Goal: Transaction & Acquisition: Purchase product/service

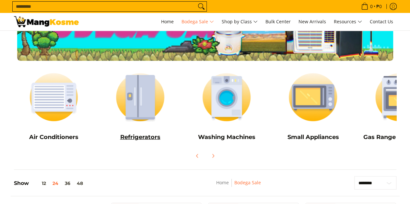
scroll to position [65, 0]
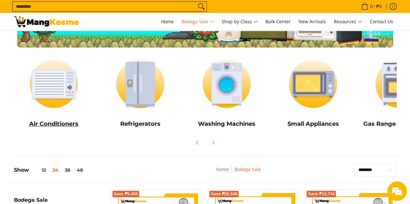
click at [61, 123] on h5 "Air Conditioners" at bounding box center [54, 124] width 80 height 7
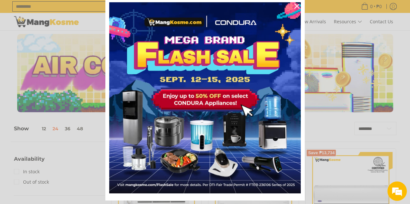
scroll to position [32, 0]
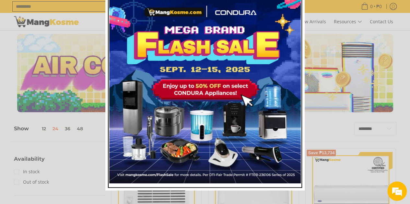
click at [238, 95] on img "Marketing offer form" at bounding box center [205, 88] width 192 height 192
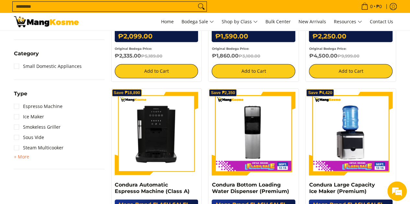
scroll to position [259, 0]
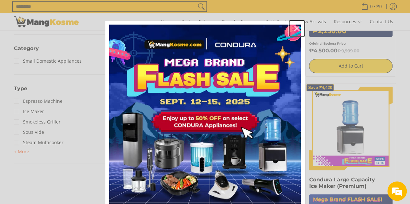
click at [294, 28] on icon "close icon" at bounding box center [296, 28] width 5 height 5
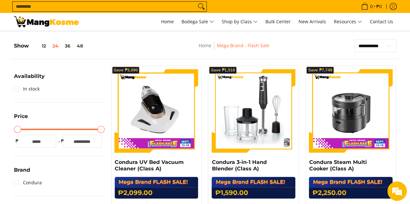
scroll to position [0, 0]
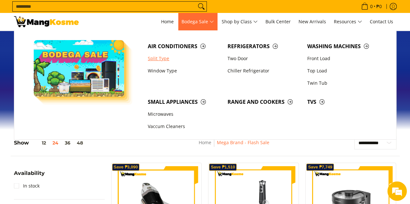
click at [165, 58] on link "Split Type" at bounding box center [185, 58] width 80 height 12
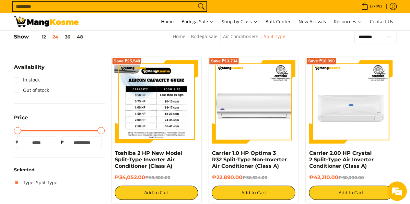
scroll to position [97, 0]
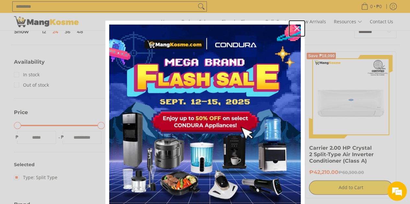
click at [295, 29] on icon "close icon" at bounding box center [296, 28] width 5 height 5
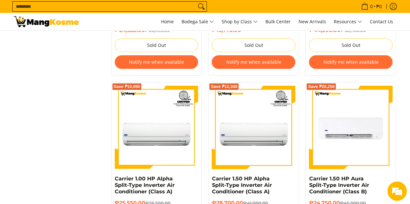
scroll to position [1264, 0]
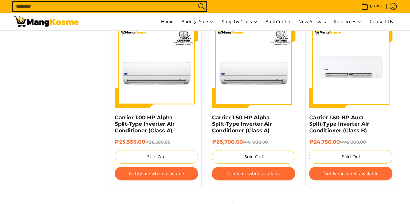
scroll to position [1264, 0]
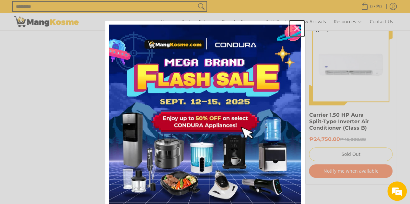
click at [294, 27] on icon "close icon" at bounding box center [296, 28] width 5 height 5
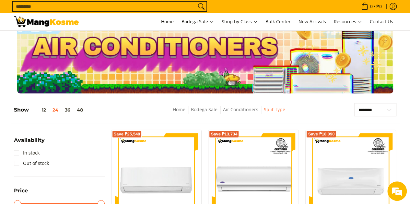
scroll to position [0, 0]
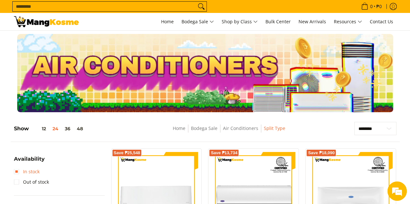
click at [34, 170] on link "In stock" at bounding box center [27, 172] width 26 height 10
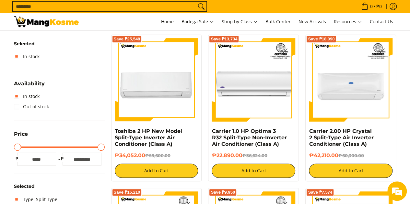
scroll to position [115, 0]
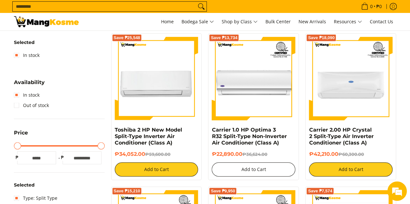
click at [261, 170] on button "Add to Cart" at bounding box center [254, 170] width 84 height 14
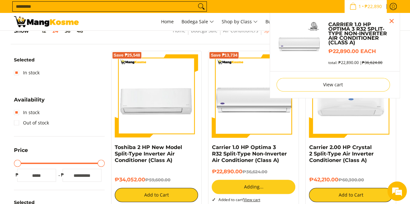
scroll to position [98, 0]
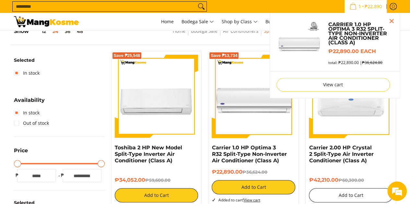
click at [335, 191] on div "Carrier 2.00 HP Crystal 2 Split-Type Air Inverter Conditioner (Class A) ₱42,210…" at bounding box center [351, 174] width 84 height 58
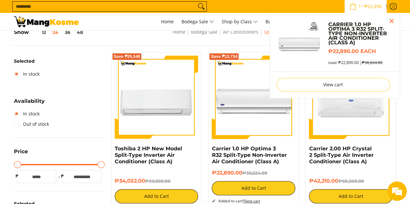
scroll to position [98, 0]
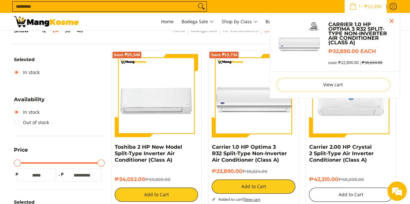
click at [339, 194] on div "Save ₱18,090 Carrier 2.00 HP Crystal 2 Split-Type Air Inverter Conditioner (Cla…" at bounding box center [350, 128] width 91 height 155
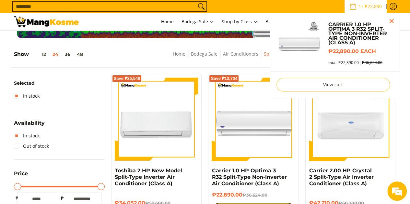
scroll to position [131, 0]
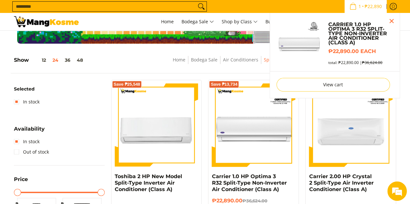
click at [352, 161] on div "Save ₱18,090 Carrier 2.00 HP Crystal 2 Split-Type Air Inverter Conditioner (Cla…" at bounding box center [350, 157] width 91 height 155
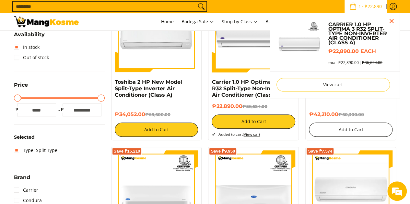
scroll to position [164, 0]
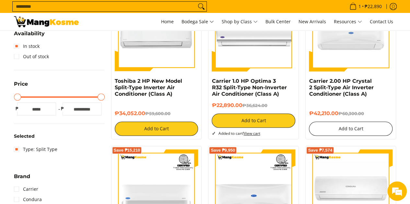
click at [355, 129] on button "Add to Cart" at bounding box center [351, 129] width 84 height 14
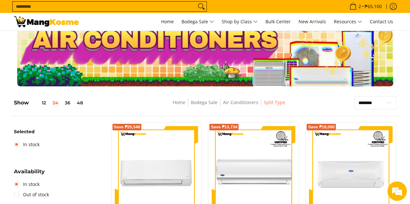
scroll to position [0, 0]
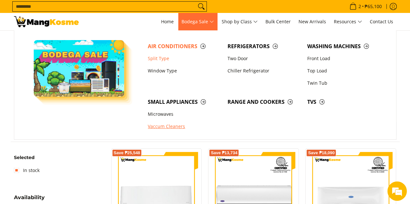
click at [177, 126] on link "Vaccum Cleaners" at bounding box center [185, 127] width 80 height 12
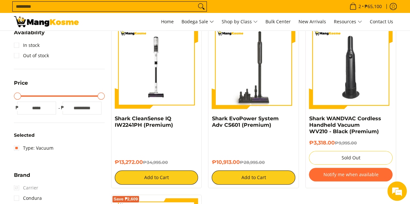
scroll to position [130, 0]
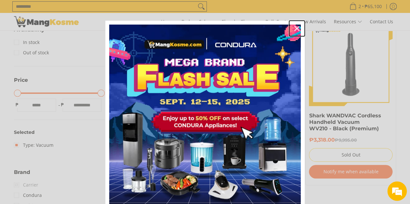
click at [295, 28] on icon "close icon" at bounding box center [296, 28] width 5 height 5
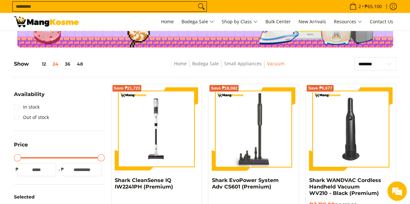
scroll to position [0, 0]
click at [171, 121] on img at bounding box center [157, 129] width 84 height 84
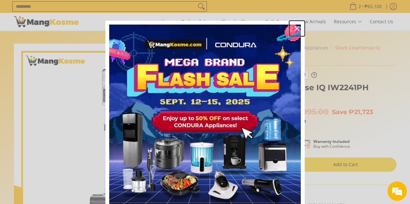
click at [294, 28] on icon "close icon" at bounding box center [296, 28] width 5 height 5
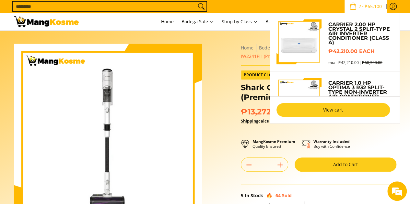
click at [353, 106] on link "View cart" at bounding box center [332, 110] width 113 height 14
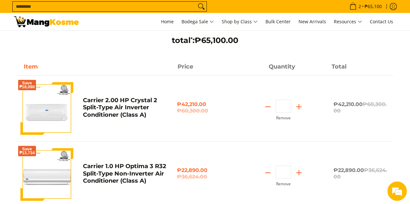
scroll to position [65, 0]
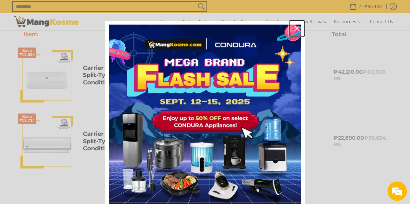
click at [296, 28] on icon "close icon" at bounding box center [296, 28] width 5 height 5
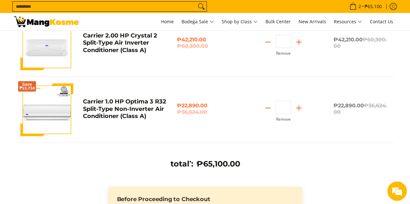
scroll to position [227, 0]
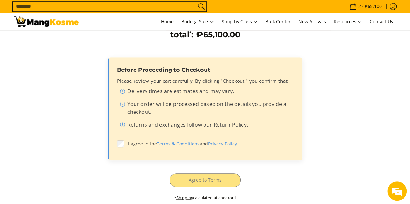
click at [122, 125] on li "Returns and exchanges follow our Return Policy." at bounding box center [207, 126] width 174 height 10
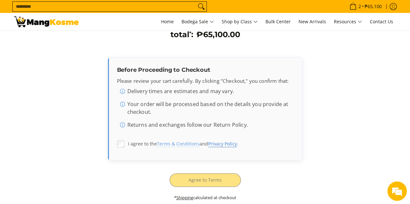
click at [221, 143] on link "Privacy Policy" at bounding box center [222, 144] width 29 height 6
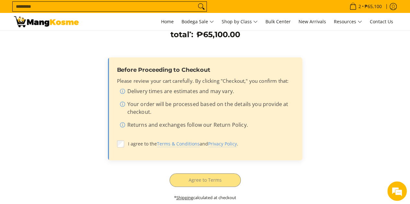
click at [122, 124] on li "Returns and exchanges follow our Return Policy." at bounding box center [207, 126] width 174 height 10
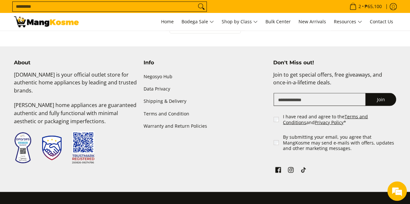
scroll to position [545, 0]
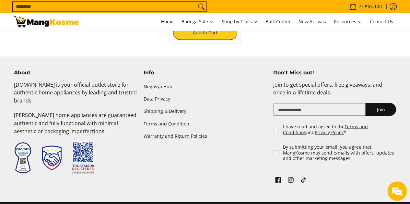
click at [170, 135] on link "Warranty and Return Policies" at bounding box center [205, 136] width 123 height 12
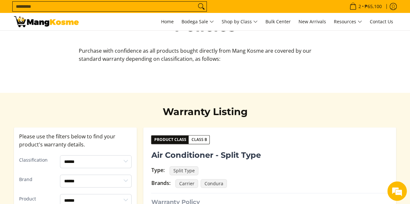
scroll to position [97, 0]
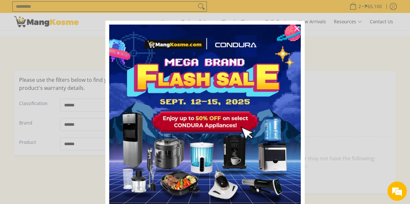
click at [126, 108] on img "Marketing offer form" at bounding box center [205, 121] width 192 height 192
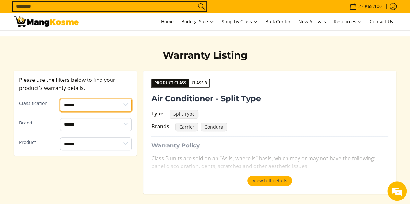
click at [127, 103] on select "****** ******* *******" at bounding box center [96, 105] width 72 height 13
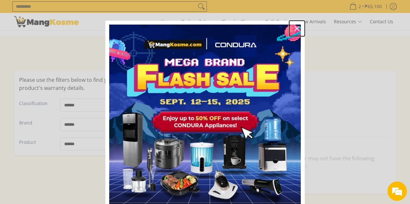
click at [294, 27] on icon "close icon" at bounding box center [296, 28] width 5 height 5
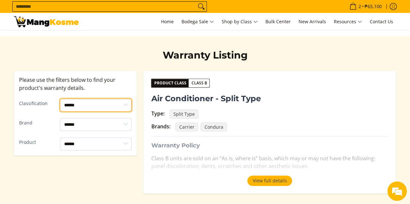
click at [126, 104] on select "****** ******* *******" at bounding box center [96, 105] width 72 height 13
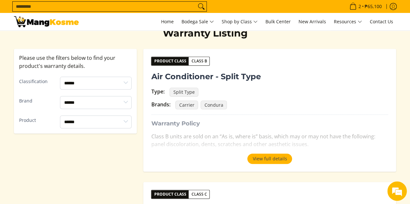
scroll to position [130, 0]
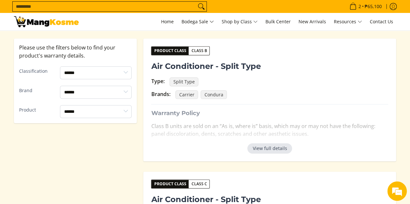
click at [276, 149] on button "View full details" at bounding box center [269, 149] width 45 height 10
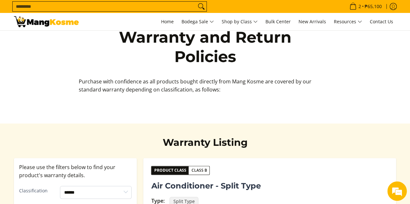
scroll to position [0, 0]
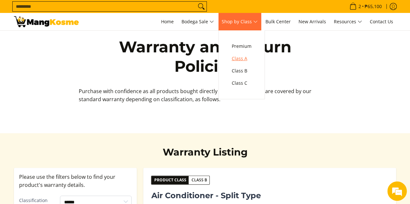
click at [241, 58] on span "Class A" at bounding box center [242, 59] width 20 height 8
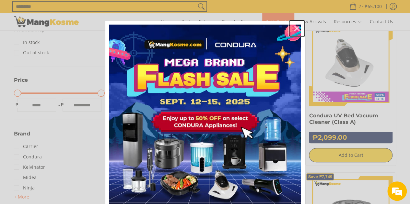
click at [295, 28] on icon "close icon" at bounding box center [296, 28] width 5 height 5
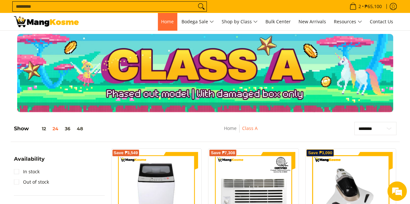
click at [169, 21] on span "Home" at bounding box center [167, 21] width 13 height 6
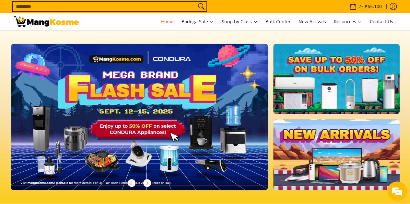
click at [50, 19] on img at bounding box center [46, 21] width 65 height 11
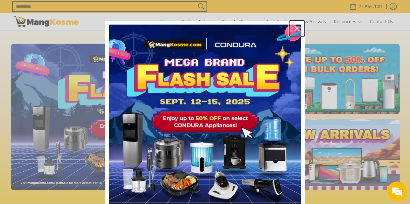
click at [296, 26] on div "Close" at bounding box center [297, 28] width 10 height 10
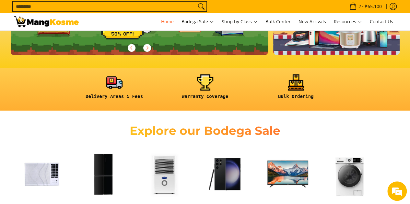
scroll to position [259, 0]
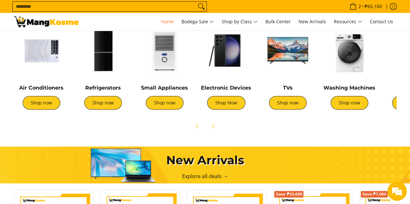
click at [282, 58] on img at bounding box center [287, 50] width 55 height 55
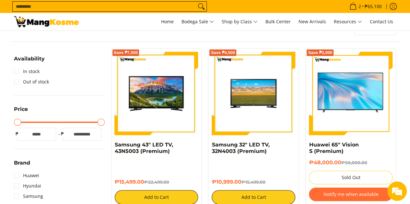
scroll to position [130, 0]
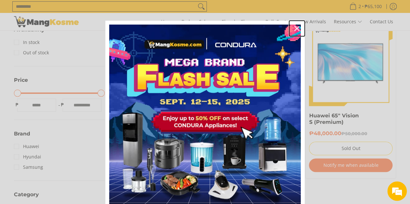
click at [295, 29] on icon "close icon" at bounding box center [296, 28] width 5 height 5
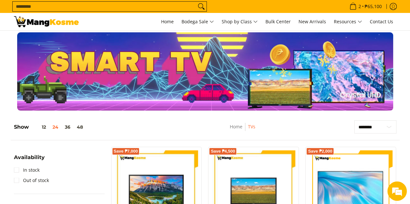
scroll to position [0, 0]
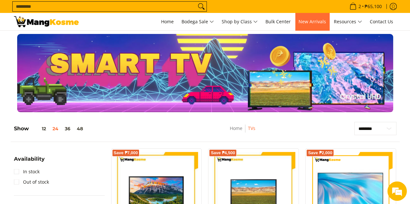
click at [312, 20] on span "New Arrivals" at bounding box center [312, 21] width 28 height 6
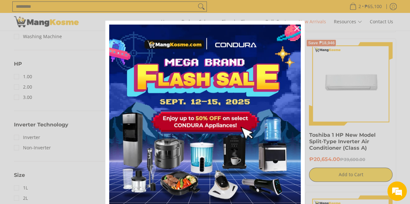
scroll to position [421, 0]
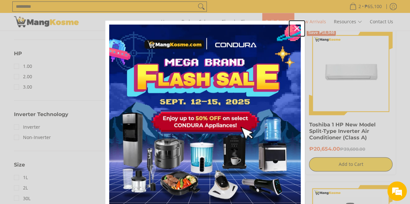
click at [294, 29] on icon "close icon" at bounding box center [296, 28] width 5 height 5
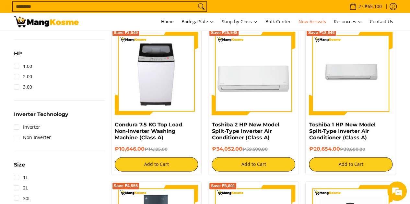
scroll to position [0, 0]
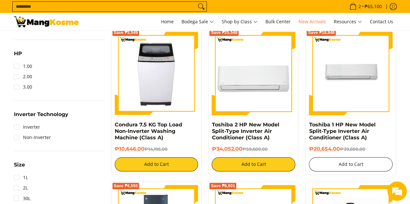
click at [342, 163] on button "Add to Cart" at bounding box center [351, 164] width 84 height 14
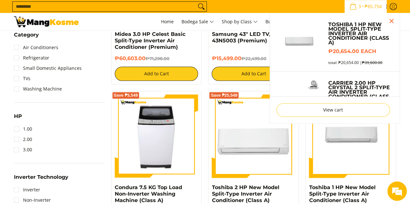
click at [264, 174] on div "Save ₱25,548 Toshiba 2 HP New Model Split-Type Inverter Air Conditioner (Class …" at bounding box center [253, 168] width 91 height 155
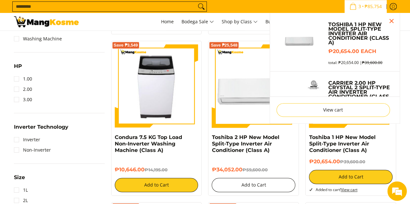
click at [248, 139] on div "Save ₱25,548 Toshiba 2 HP New Model Split-Type Inverter Air Conditioner (Class …" at bounding box center [253, 118] width 91 height 155
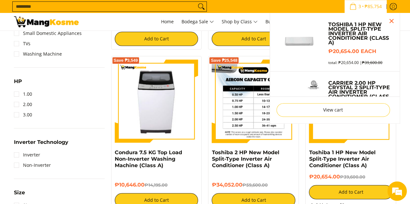
scroll to position [423, 0]
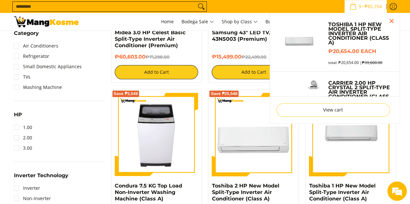
click at [256, 172] on div "Save ₱25,548 Toshiba 2 HP New Model Split-Type Inverter Air Conditioner (Class …" at bounding box center [253, 166] width 91 height 155
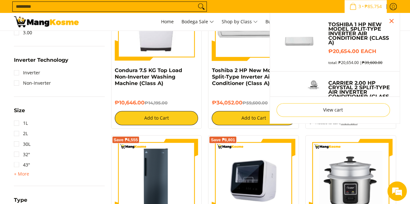
scroll to position [488, 0]
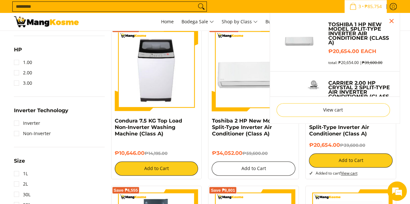
click at [250, 106] on div "Save ₱25,548 Toshiba 2 HP New Model Split-Type Inverter Air Conditioner (Class …" at bounding box center [253, 101] width 91 height 155
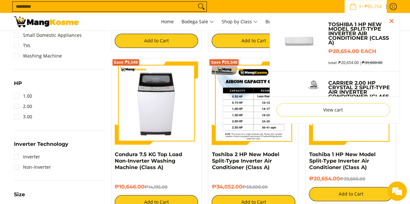
scroll to position [391, 0]
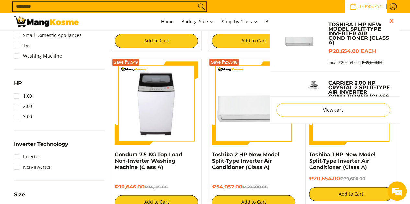
click at [256, 197] on div "Save ₱25,548 Toshiba 2 HP New Model Split-Type Inverter Air Conditioner (Class …" at bounding box center [253, 135] width 91 height 155
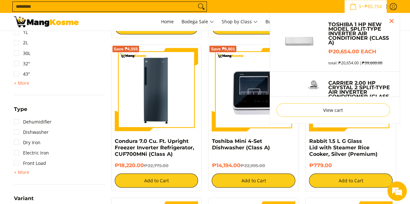
scroll to position [587, 0]
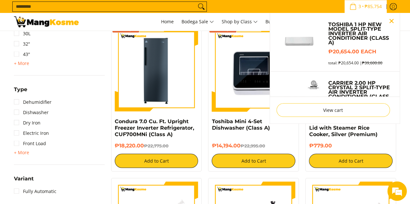
click at [388, 20] on button "Close pop up" at bounding box center [392, 21] width 10 height 10
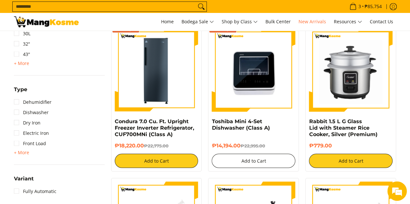
click at [255, 161] on button "Add to Cart" at bounding box center [254, 161] width 84 height 14
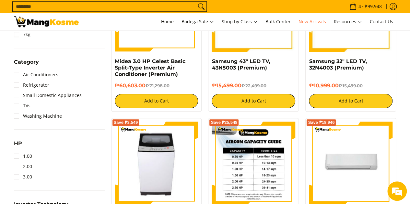
scroll to position [327, 0]
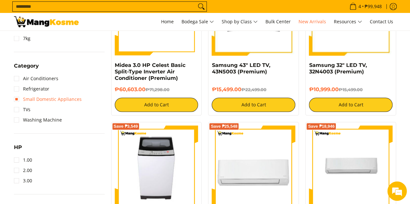
click at [17, 97] on link "Small Domestic Appliances" at bounding box center [48, 99] width 68 height 10
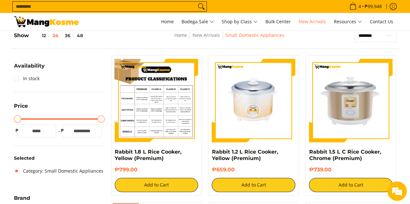
scroll to position [91, 0]
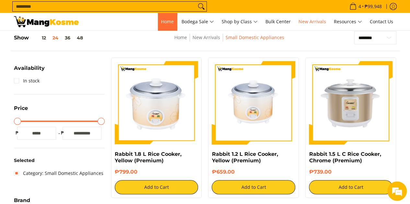
click at [166, 24] on span "Home" at bounding box center [167, 21] width 13 height 6
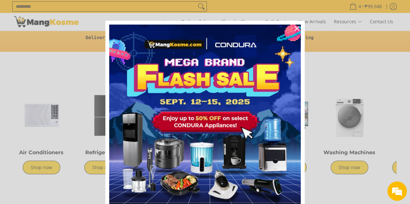
scroll to position [292, 0]
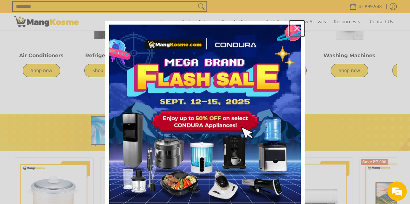
click at [294, 28] on icon "close icon" at bounding box center [296, 28] width 5 height 5
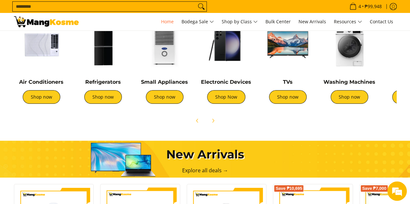
scroll to position [259, 0]
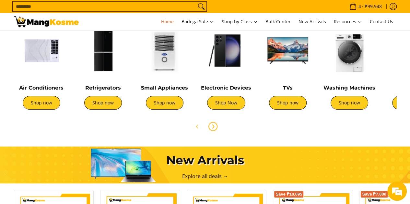
click at [214, 127] on icon "Next" at bounding box center [212, 126] width 5 height 5
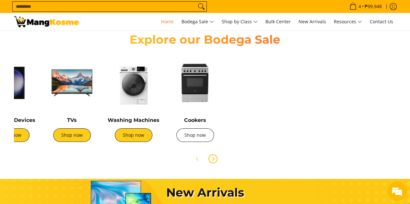
scroll to position [0, 0]
click at [197, 137] on link "Shop now" at bounding box center [195, 136] width 38 height 14
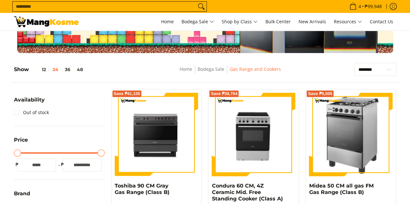
scroll to position [65, 0]
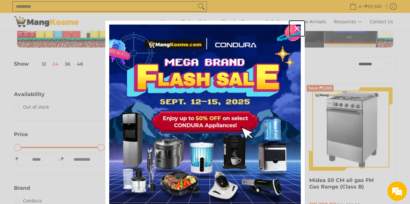
click at [294, 26] on icon "close icon" at bounding box center [296, 28] width 5 height 5
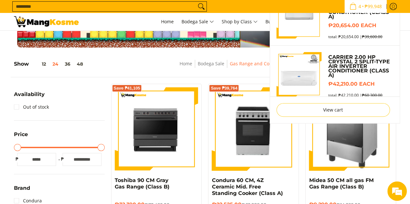
scroll to position [45, 0]
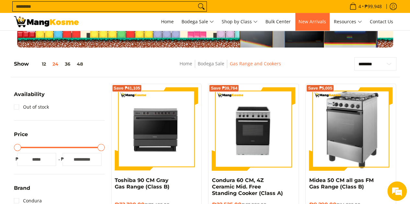
click at [305, 21] on span "New Arrivals" at bounding box center [312, 21] width 28 height 6
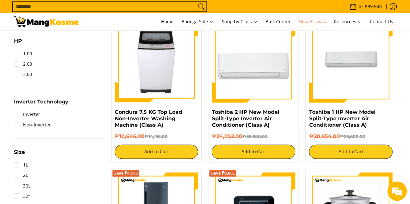
scroll to position [454, 0]
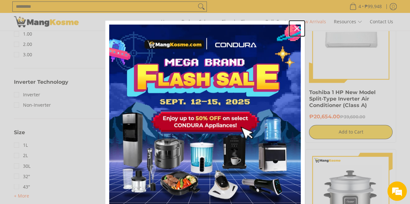
click at [296, 29] on icon "close icon" at bounding box center [296, 28] width 5 height 5
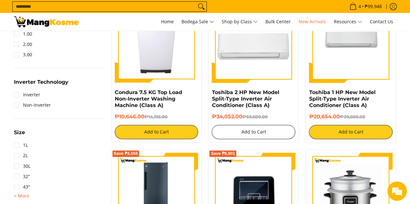
click at [259, 134] on button "Add to Cart" at bounding box center [254, 132] width 84 height 14
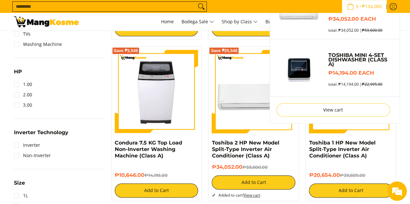
scroll to position [0, 0]
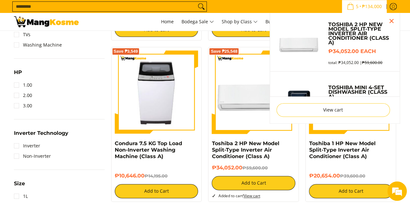
click at [366, 6] on span "₱134,000" at bounding box center [372, 6] width 22 height 5
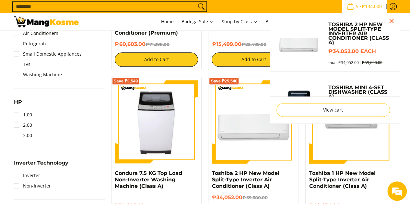
scroll to position [359, 0]
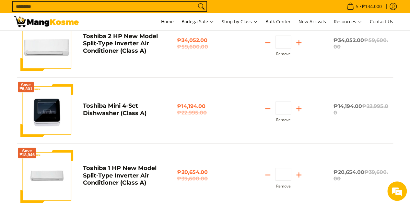
scroll to position [97, 0]
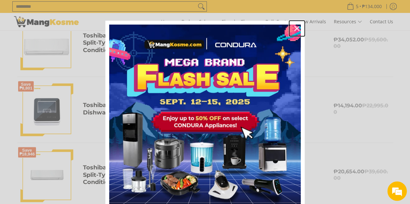
click at [294, 26] on icon "close icon" at bounding box center [296, 28] width 5 height 5
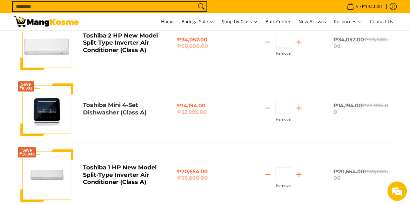
click at [110, 105] on link "Toshiba Mini 4-Set Dishwasher (Class A)" at bounding box center [115, 109] width 64 height 15
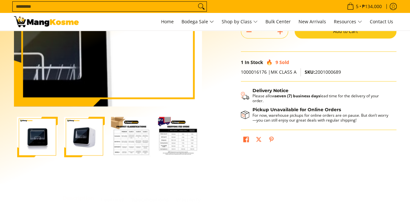
scroll to position [130, 0]
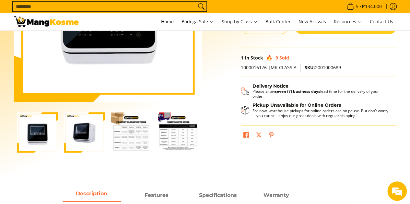
click at [90, 132] on img "Toshiba Mini 4-Set Dishwasher (Class A)-2" at bounding box center [84, 132] width 41 height 41
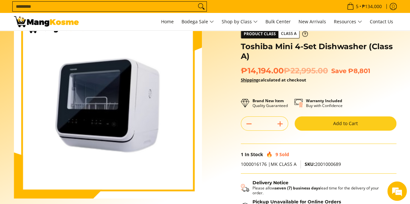
scroll to position [32, 0]
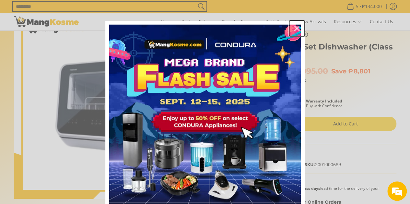
click at [296, 28] on icon "close icon" at bounding box center [296, 28] width 5 height 5
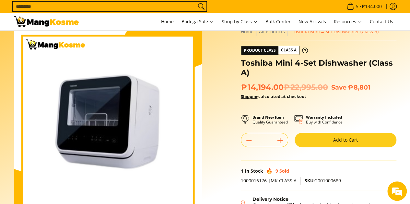
scroll to position [0, 0]
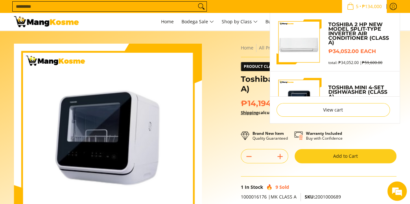
click at [360, 6] on span "5 • ₱134,000" at bounding box center [364, 6] width 39 height 7
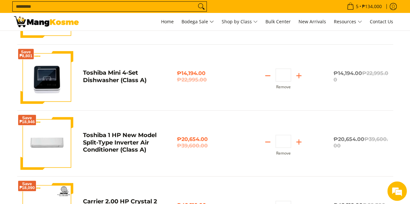
scroll to position [97, 0]
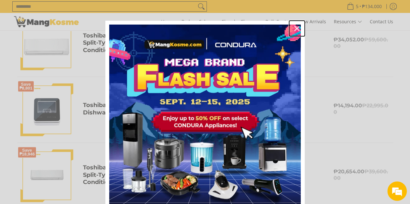
click at [294, 28] on icon "close icon" at bounding box center [296, 28] width 5 height 5
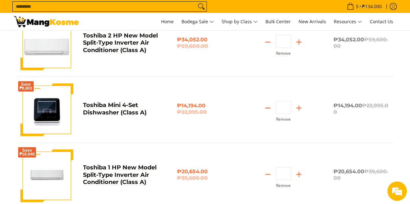
click at [270, 109] on icon "Subtract" at bounding box center [267, 108] width 9 height 9
type input "*"
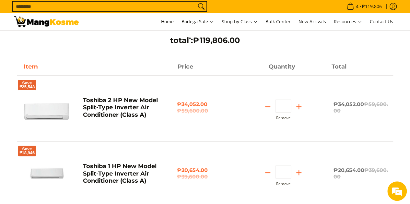
scroll to position [65, 0]
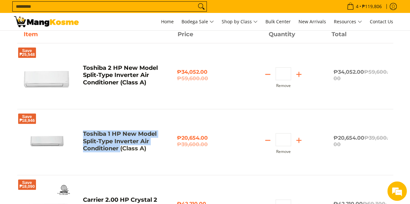
drag, startPoint x: 80, startPoint y: 131, endPoint x: 120, endPoint y: 148, distance: 43.1
click at [120, 148] on div "Toshiba 1 HP New Model Split-Type Inverter Air Conditioner (Class A)" at bounding box center [127, 144] width 94 height 27
copy link "Toshiba 1 HP New Model Split-Type Inverter Air Conditioner"
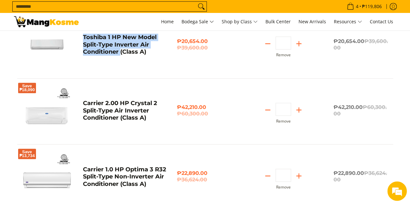
scroll to position [162, 0]
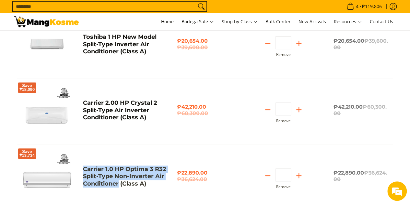
drag, startPoint x: 80, startPoint y: 166, endPoint x: 118, endPoint y: 184, distance: 41.7
click at [118, 184] on div "Carrier 1.0 HP Optima 3 R32 Split-Type Non-Inverter Air Conditioner (Class A)" at bounding box center [127, 179] width 94 height 27
copy link "Carrier 1.0 HP Optima 3 R32 Split-Type Non-Inverter Air Conditioner"
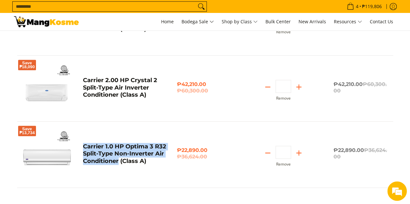
scroll to position [194, 0]
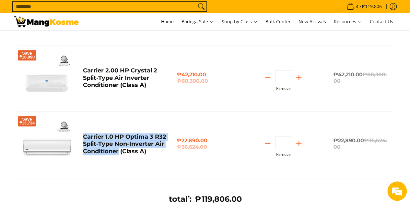
click at [269, 144] on line "Subtract" at bounding box center [267, 144] width 5 height 0
type input "*"
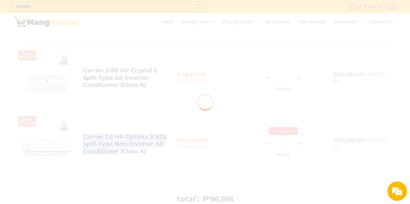
scroll to position [128, 0]
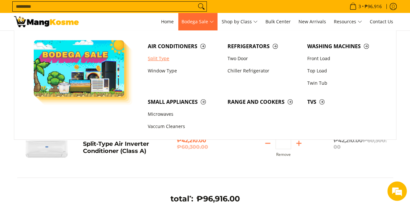
click at [157, 62] on link "Split Type" at bounding box center [185, 58] width 80 height 12
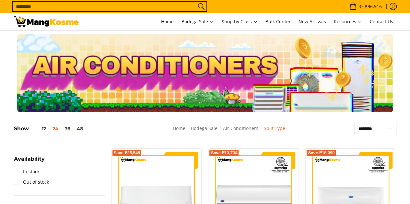
scroll to position [97, 0]
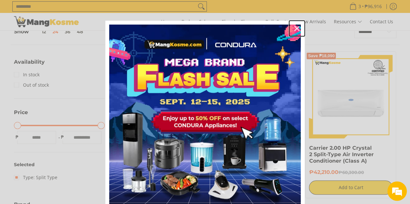
click at [294, 29] on icon "close icon" at bounding box center [296, 28] width 5 height 5
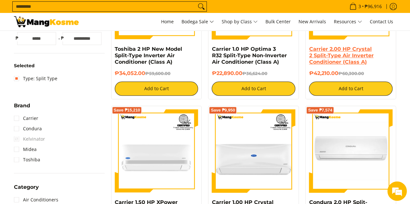
scroll to position [259, 0]
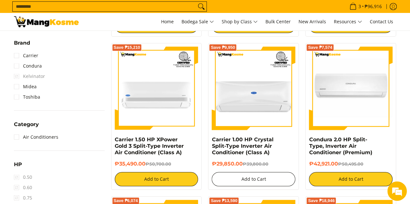
click at [273, 181] on button "Add to Cart" at bounding box center [254, 179] width 84 height 14
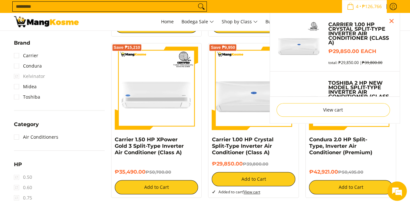
click at [363, 7] on span "₱126,766" at bounding box center [372, 6] width 22 height 5
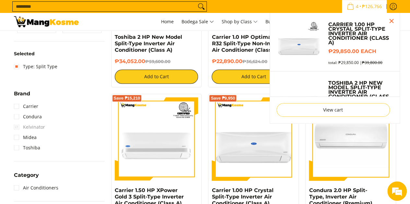
scroll to position [169, 0]
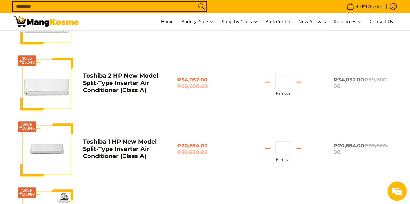
scroll to position [97, 0]
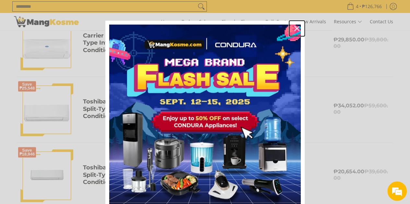
click at [295, 27] on icon "close icon" at bounding box center [296, 28] width 5 height 5
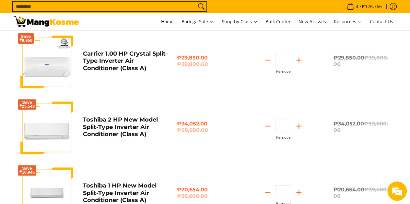
scroll to position [65, 0]
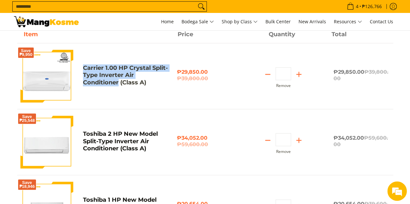
drag, startPoint x: 81, startPoint y: 65, endPoint x: 118, endPoint y: 82, distance: 40.5
click at [118, 82] on div "Carrier 1.00 HP Crystal Split-Type Inverter Air Conditioner (Class A)" at bounding box center [127, 77] width 94 height 27
copy link "Carrier 1.00 HP Crystal Split-Type Inverter Air Conditioner"
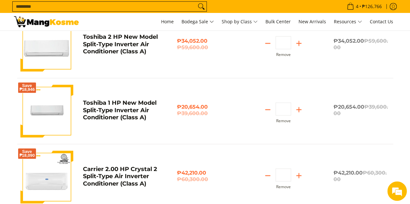
scroll to position [162, 0]
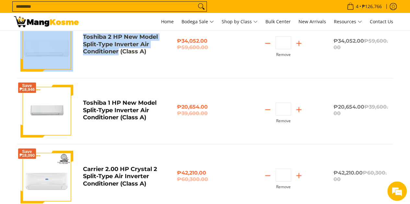
drag, startPoint x: 79, startPoint y: 36, endPoint x: 119, endPoint y: 52, distance: 42.5
click at [119, 52] on div "Save ₱25,548 Toshiba 2 HP New Model Split-Type Inverter Air Conditioner (Class …" at bounding box center [205, 49] width 376 height 60
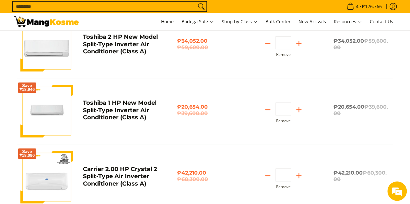
click at [117, 64] on div "Save ₱25,548 Toshiba 2 HP New Model Split-Type Inverter Air Conditioner (Class …" at bounding box center [205, 49] width 376 height 60
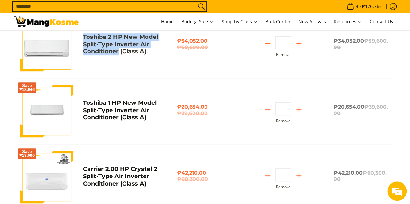
drag, startPoint x: 82, startPoint y: 37, endPoint x: 119, endPoint y: 50, distance: 39.4
click at [119, 50] on div "Toshiba 2 HP New Model Split-Type Inverter Air Conditioner (Class A)" at bounding box center [127, 46] width 94 height 27
copy link "Toshiba 2 HP New Model Split-Type Inverter Air Conditioner"
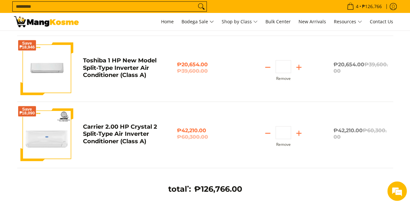
scroll to position [194, 0]
